Goal: Navigation & Orientation: Find specific page/section

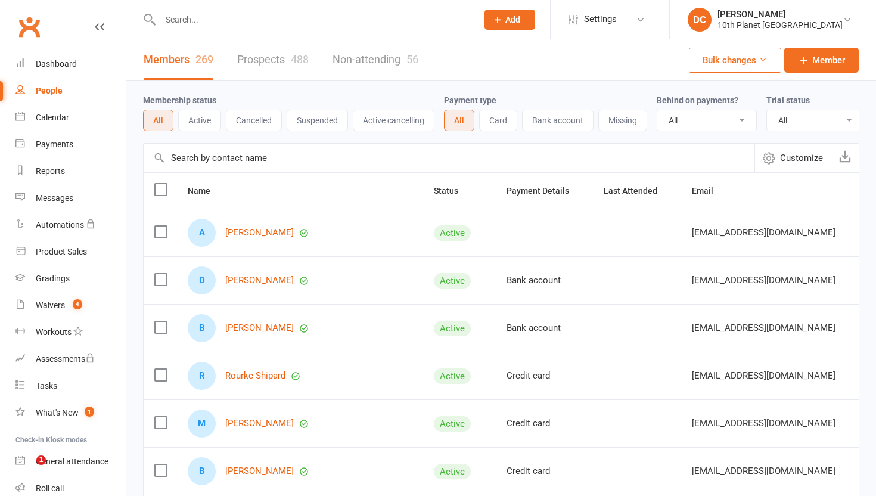
select select "100"
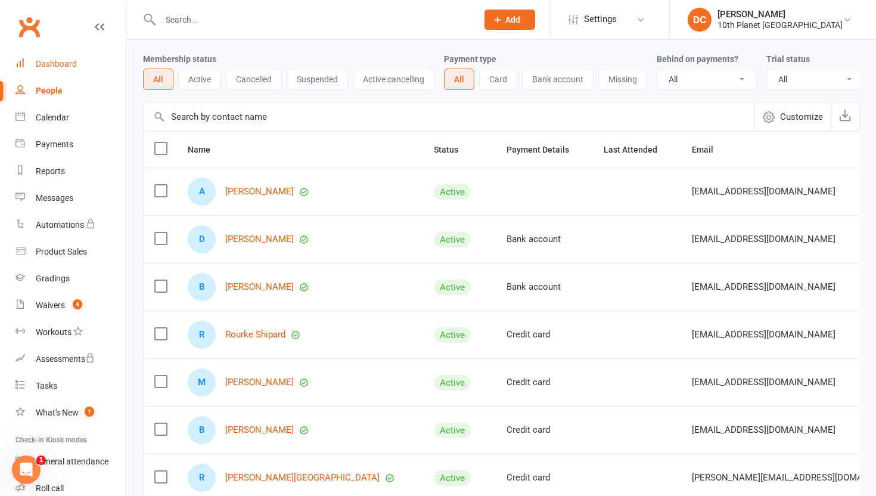
click at [71, 63] on div "Dashboard" at bounding box center [56, 64] width 41 height 10
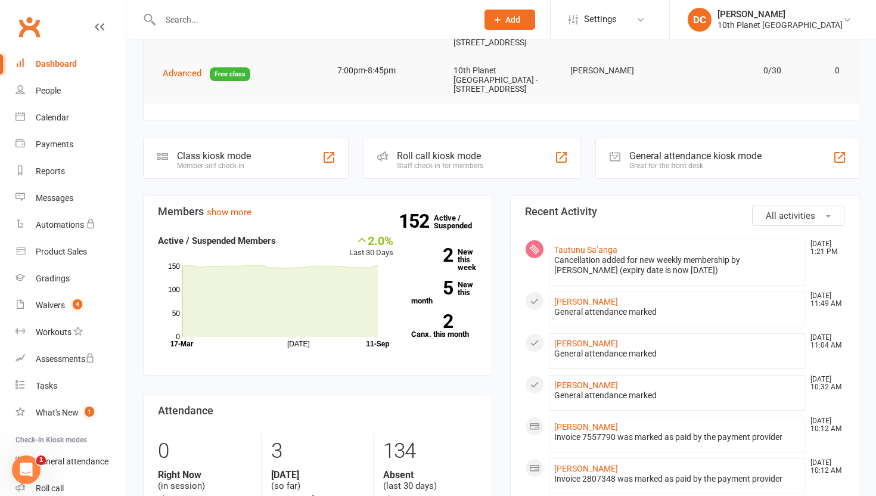
scroll to position [122, 0]
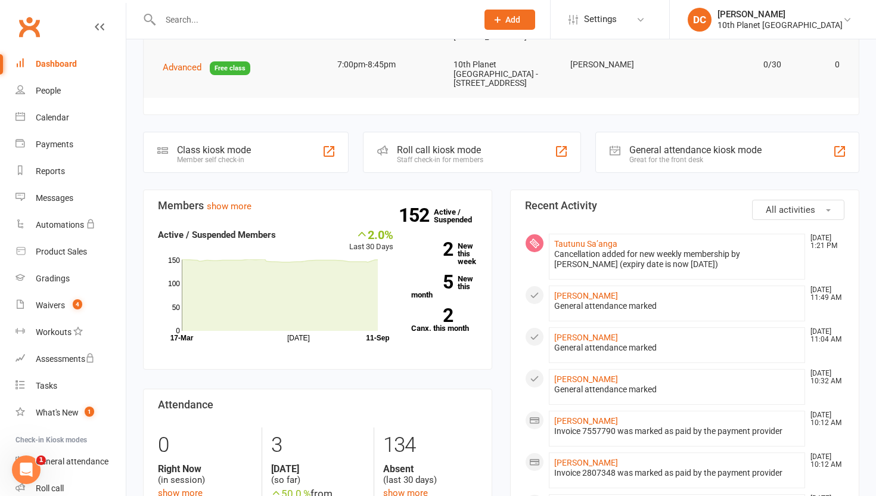
click at [47, 64] on div "Dashboard" at bounding box center [56, 64] width 41 height 10
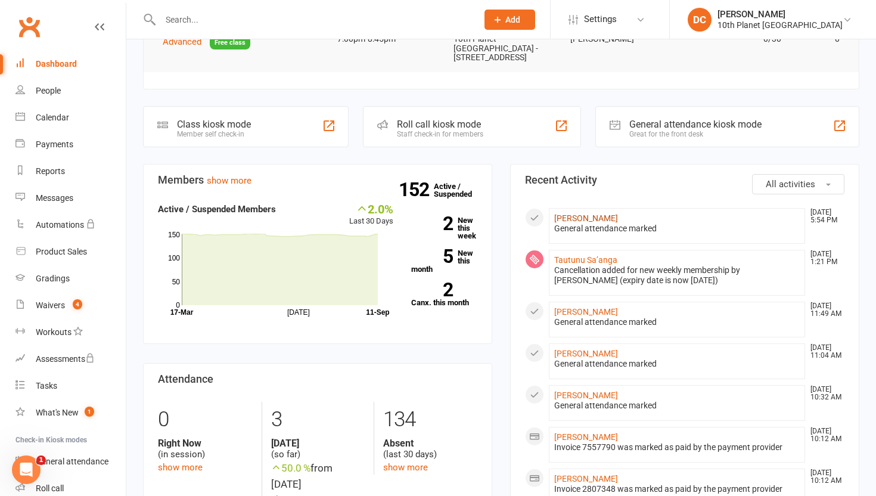
click at [603, 213] on link "[PERSON_NAME]" at bounding box center [586, 218] width 64 height 10
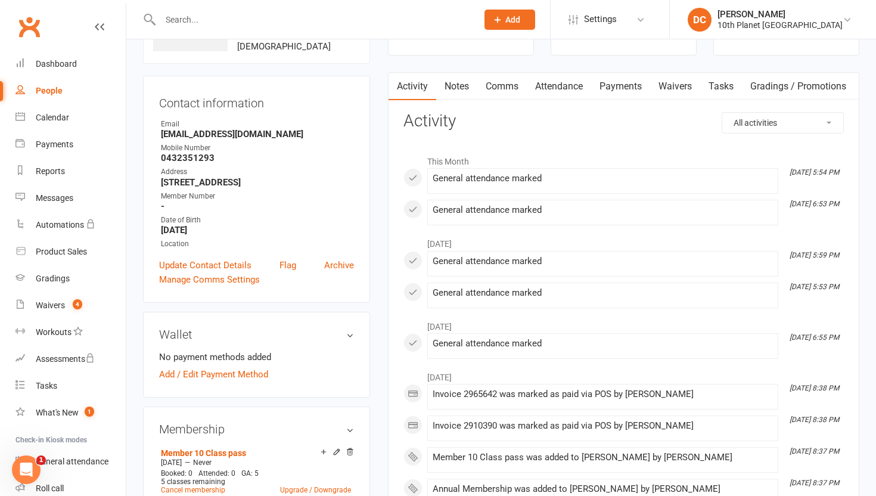
scroll to position [41, 0]
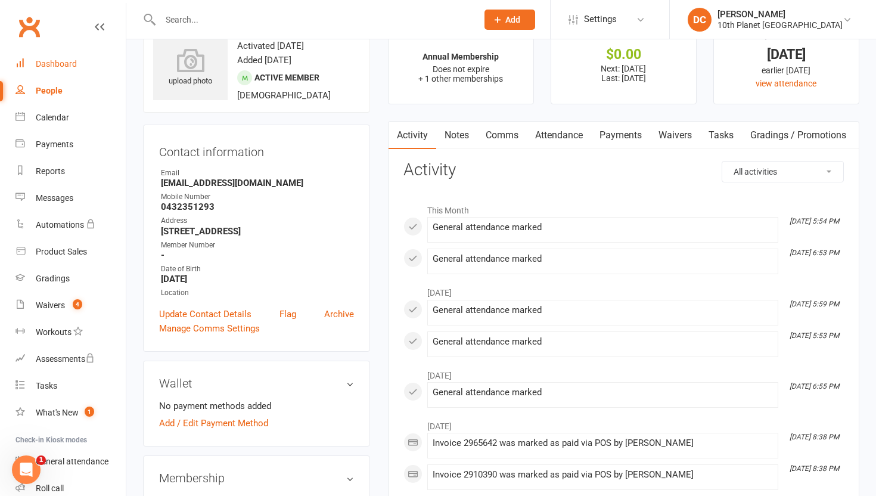
click at [48, 57] on link "Dashboard" at bounding box center [70, 64] width 110 height 27
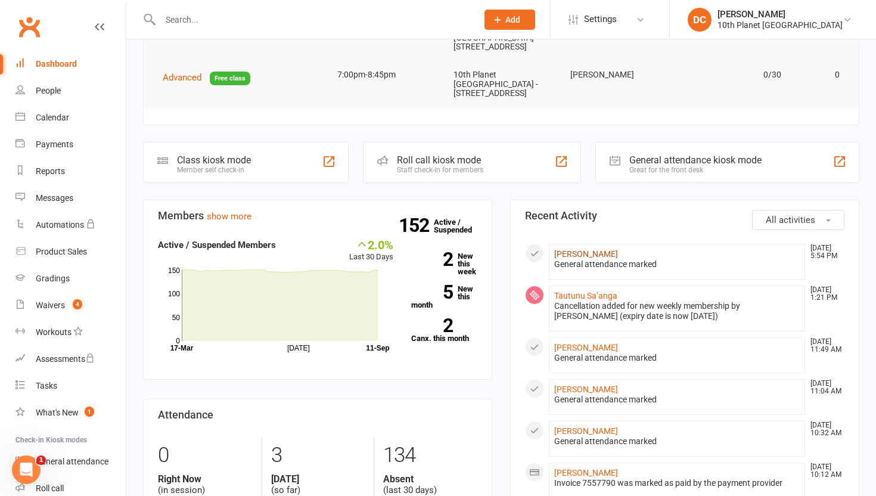
scroll to position [112, 0]
click at [593, 290] on link "Tautunu Sa’anga" at bounding box center [585, 295] width 63 height 10
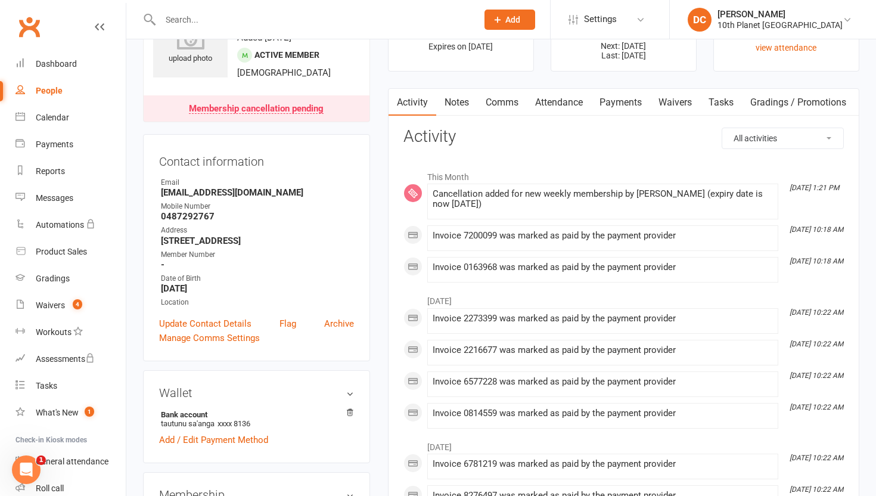
scroll to position [73, 0]
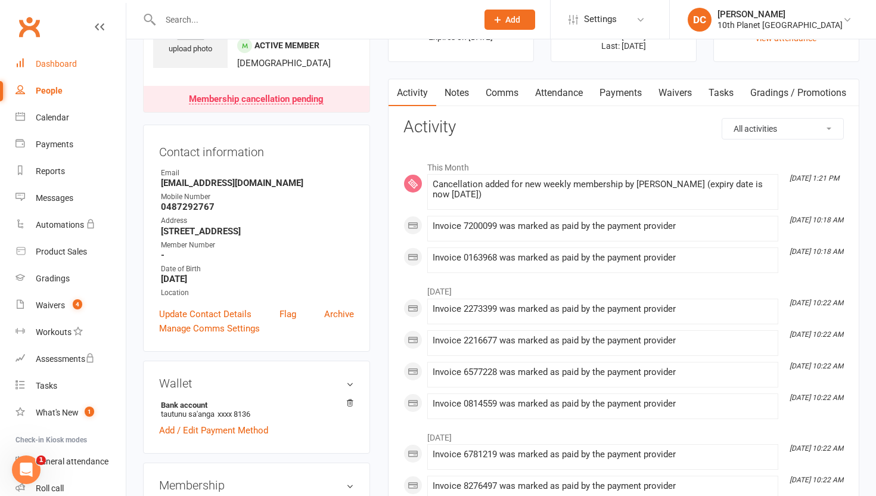
click at [66, 60] on div "Dashboard" at bounding box center [56, 64] width 41 height 10
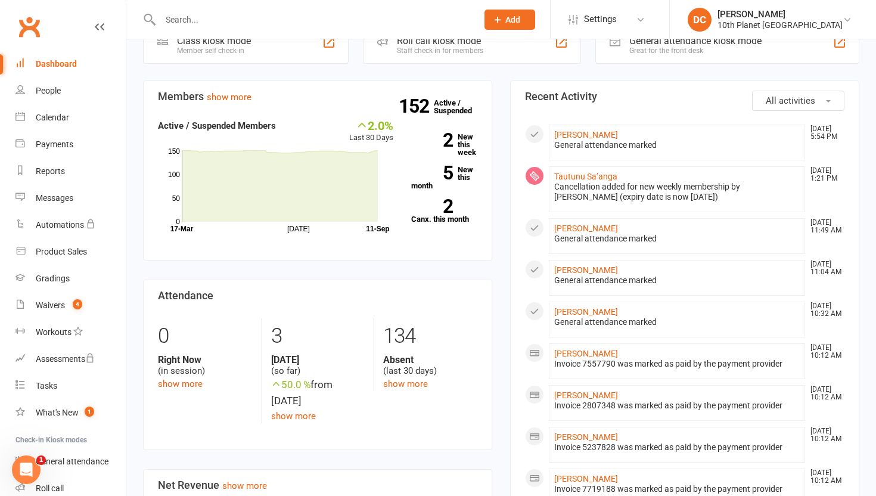
scroll to position [239, 0]
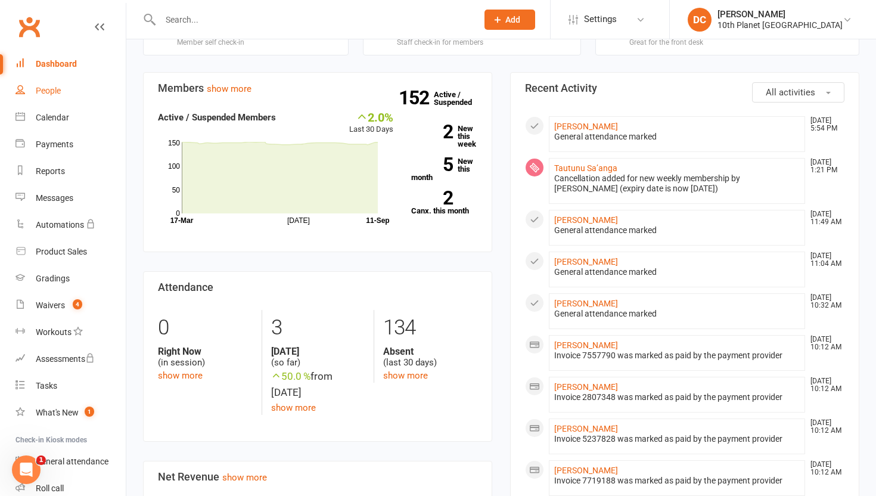
click at [57, 95] on div "People" at bounding box center [48, 91] width 25 height 10
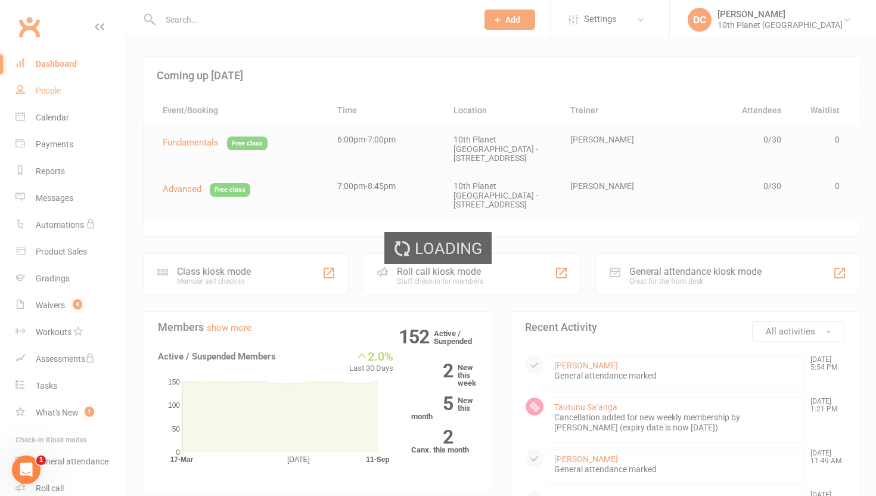
select select "100"
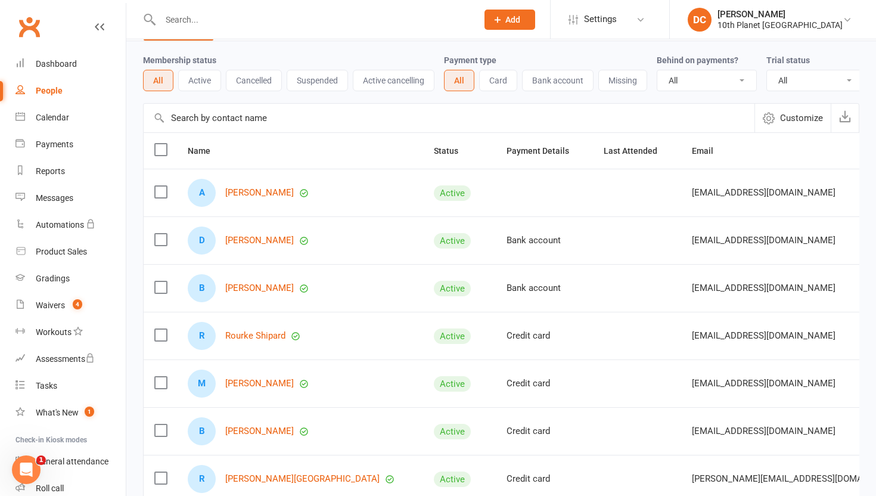
scroll to position [41, 0]
